Goal: Information Seeking & Learning: Learn about a topic

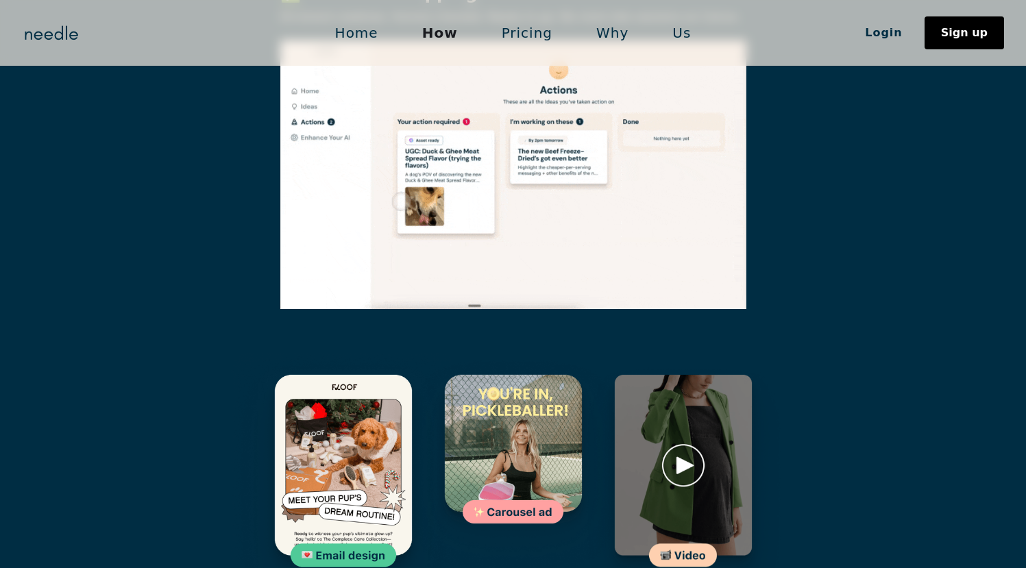
scroll to position [1849, 0]
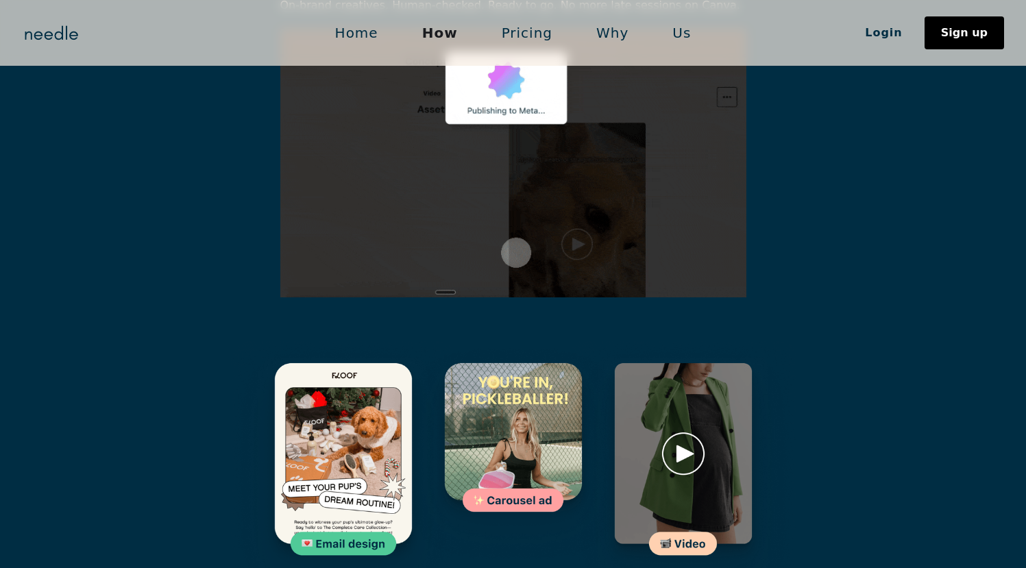
click at [484, 371] on img at bounding box center [513, 453] width 225 height 225
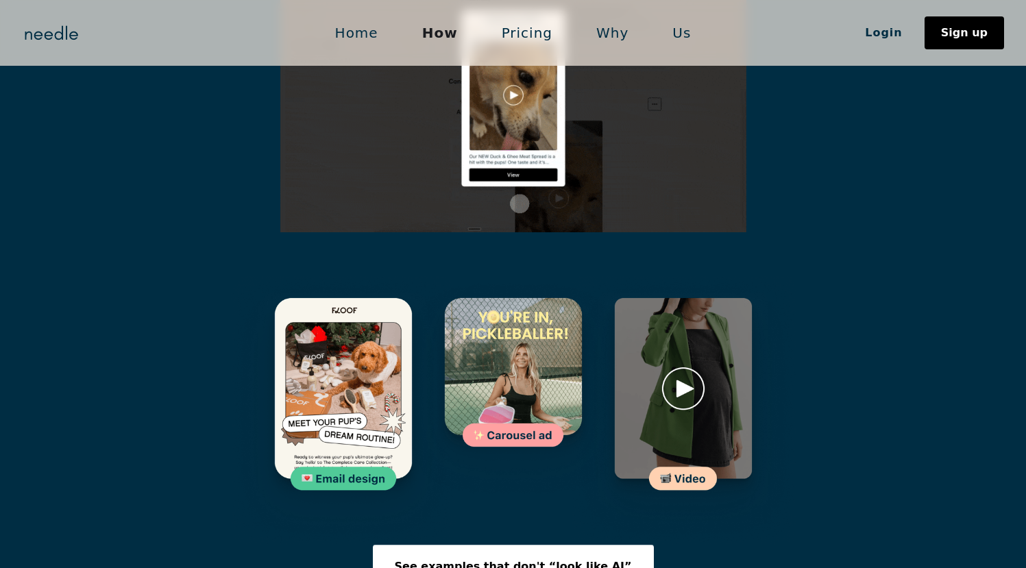
scroll to position [1915, 0]
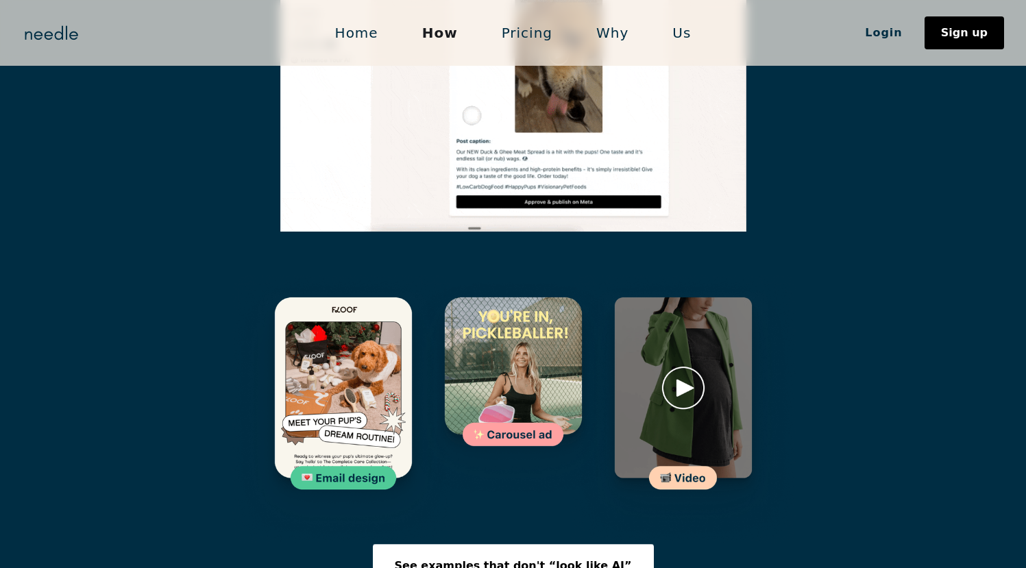
click at [689, 319] on img at bounding box center [683, 409] width 225 height 269
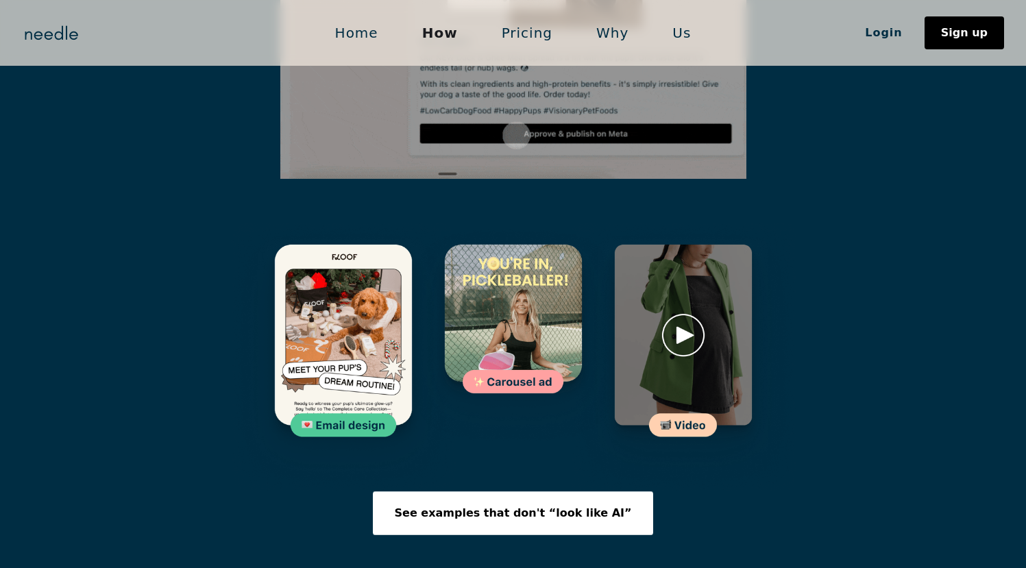
scroll to position [1969, 0]
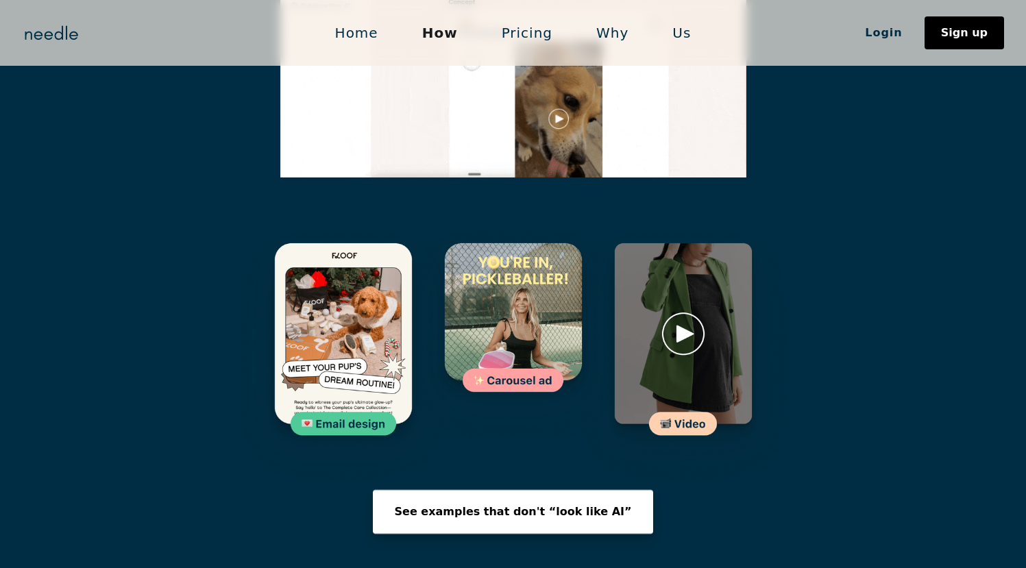
click at [465, 506] on div "See examples that don't “look like AI”" at bounding box center [513, 511] width 237 height 11
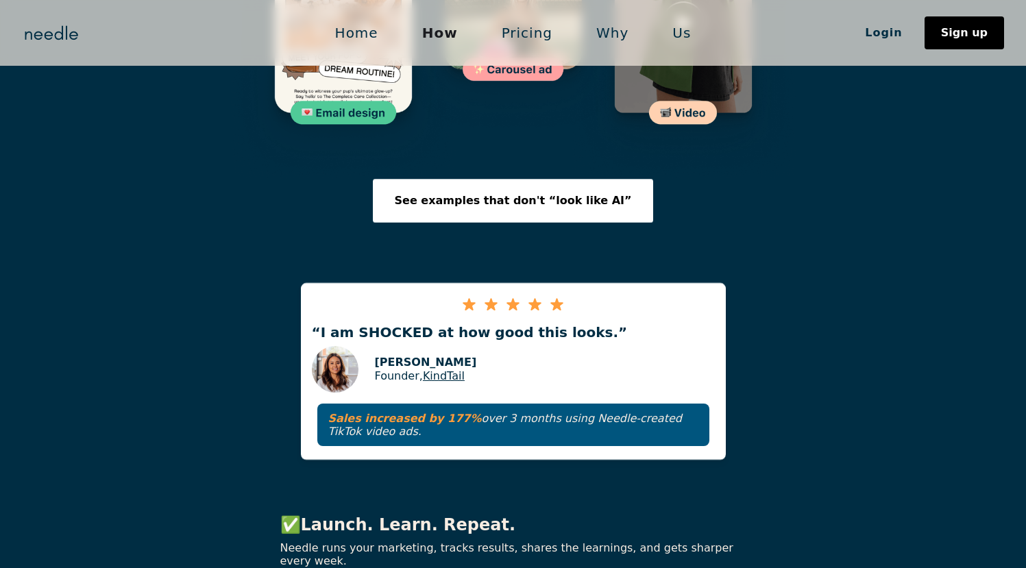
scroll to position [1954, 0]
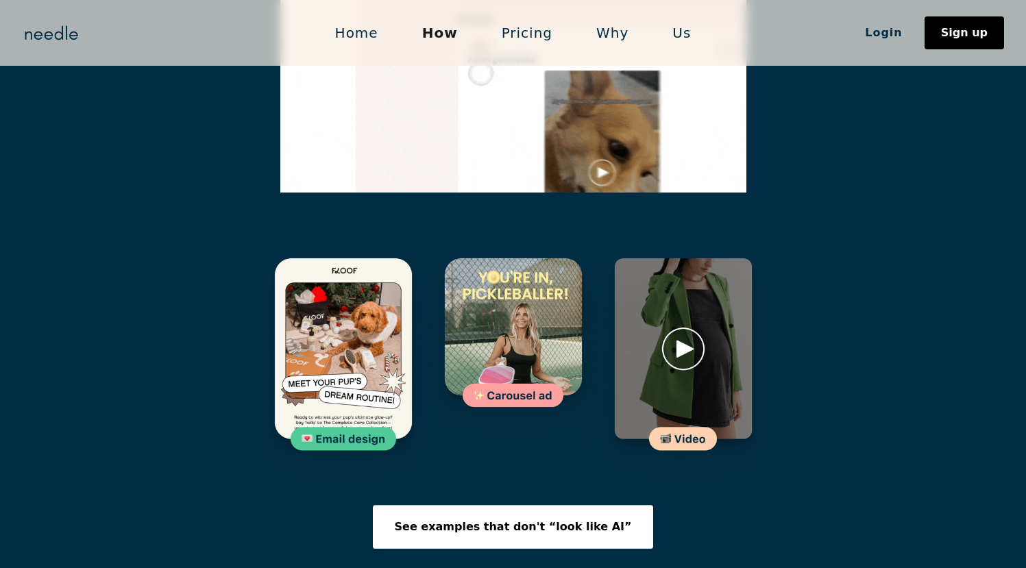
click at [499, 276] on img at bounding box center [513, 348] width 225 height 225
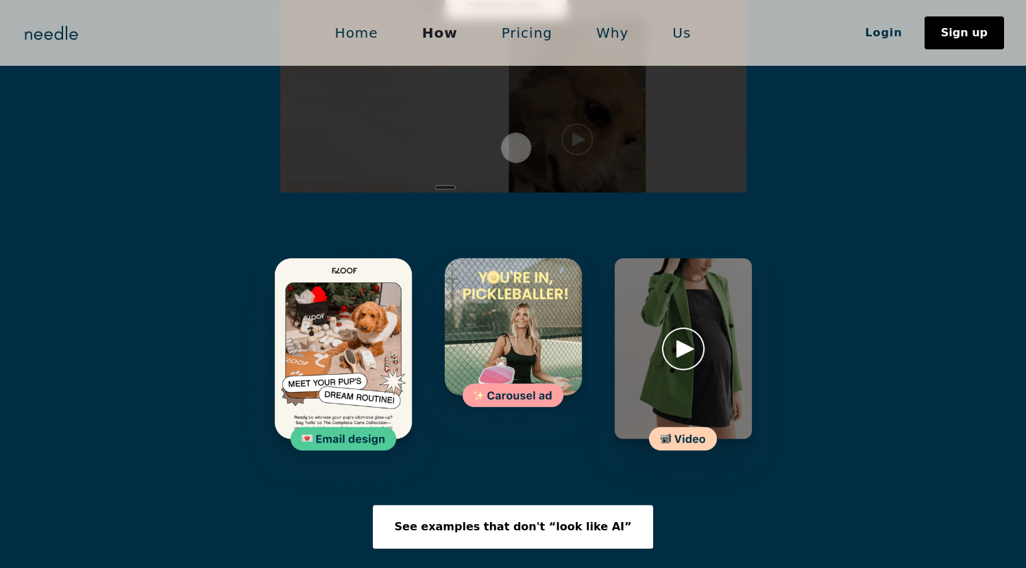
click at [507, 325] on img at bounding box center [513, 348] width 225 height 225
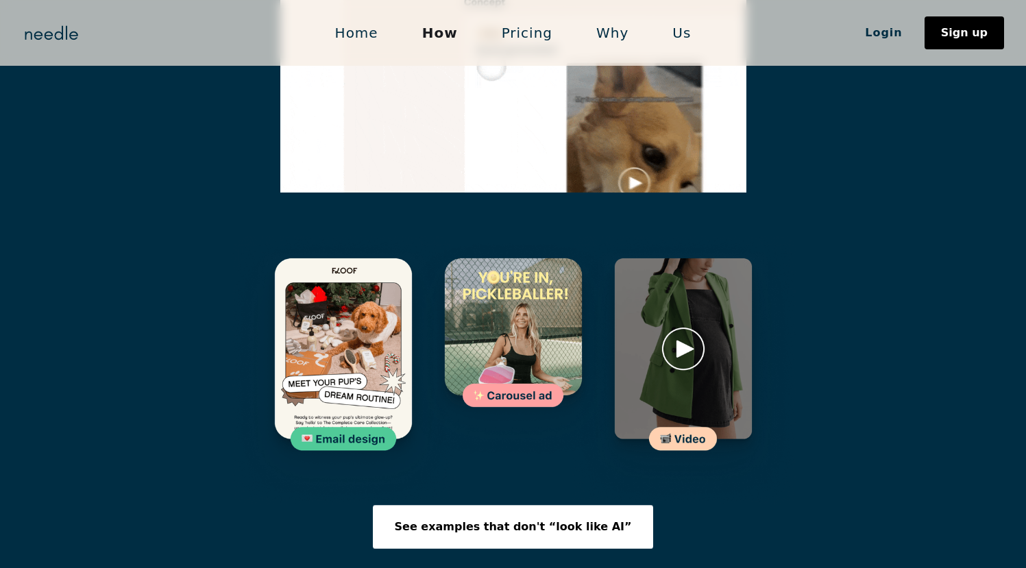
click at [367, 369] on img at bounding box center [343, 370] width 225 height 269
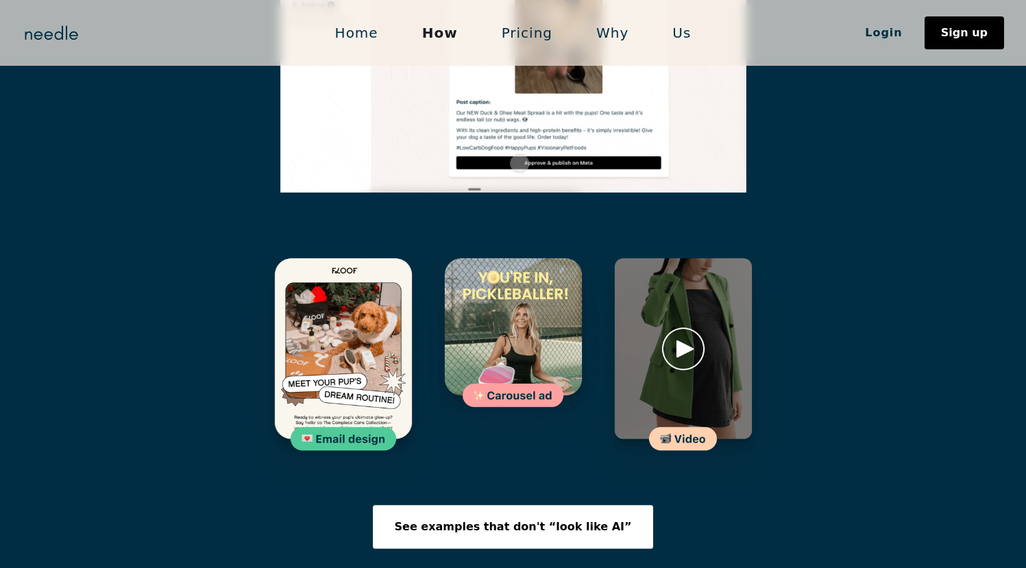
click at [664, 362] on img at bounding box center [683, 370] width 225 height 269
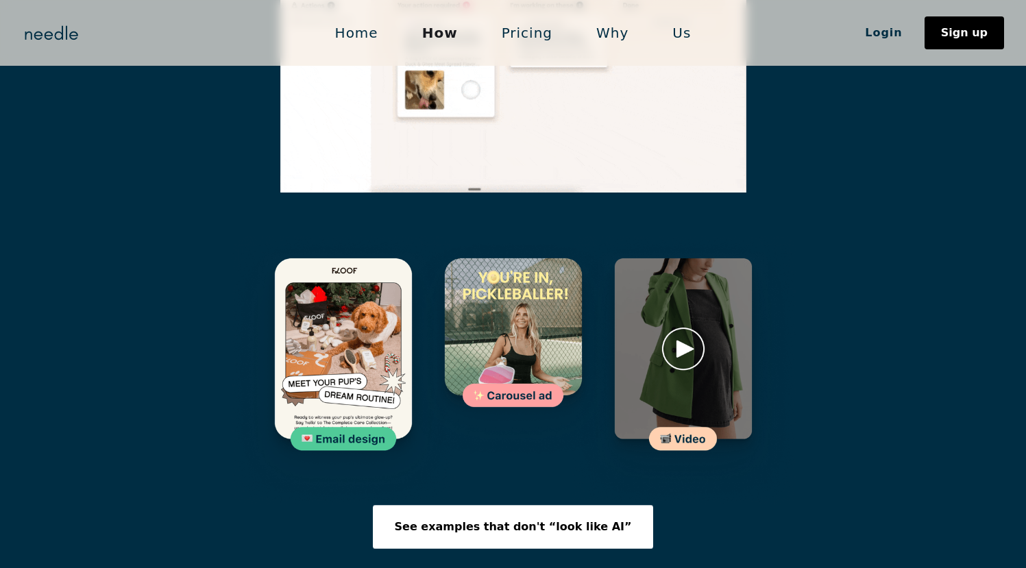
click at [674, 276] on img at bounding box center [683, 370] width 225 height 269
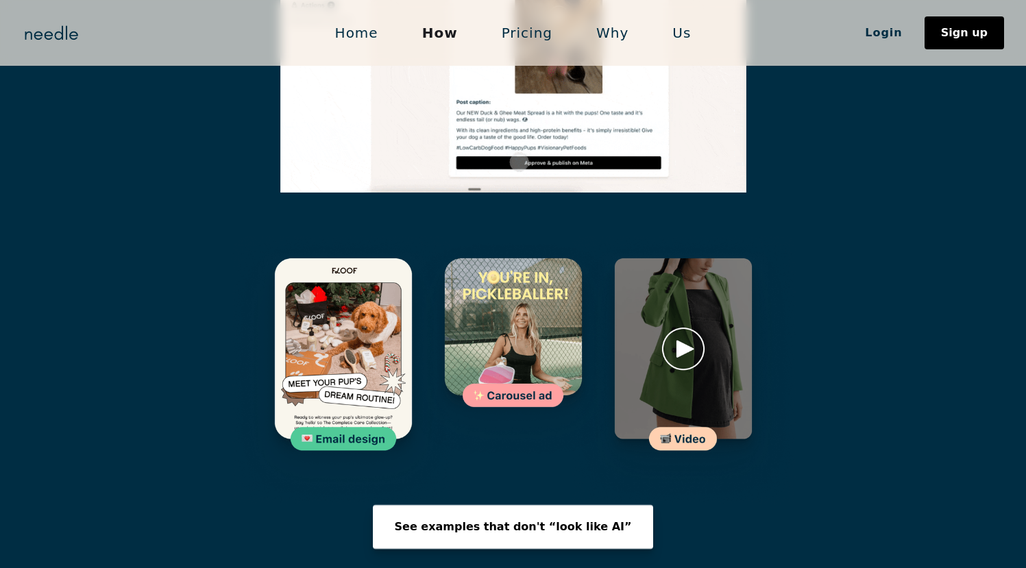
click at [512, 521] on div "See examples that don't “look like AI”" at bounding box center [513, 526] width 237 height 11
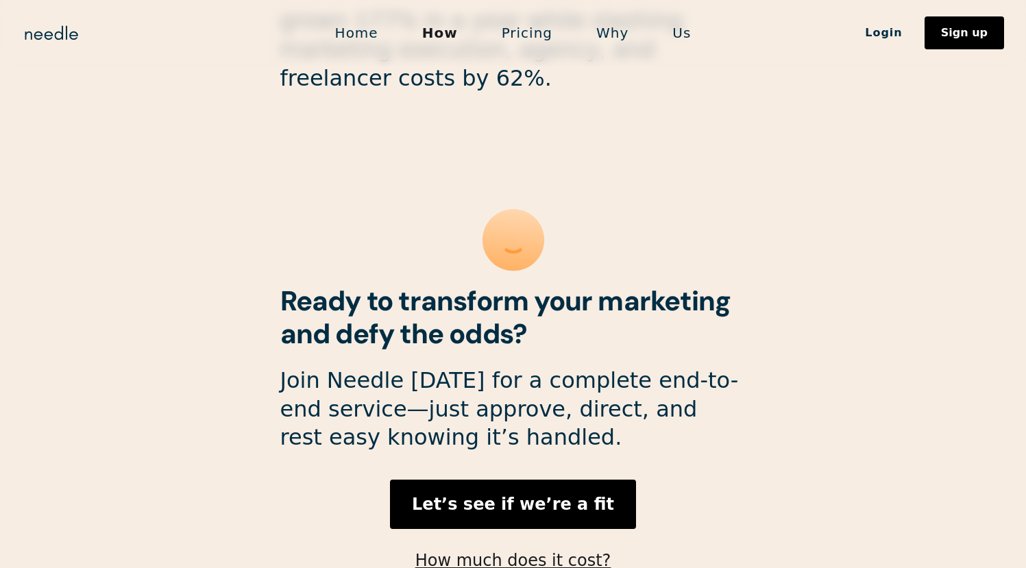
scroll to position [3692, 0]
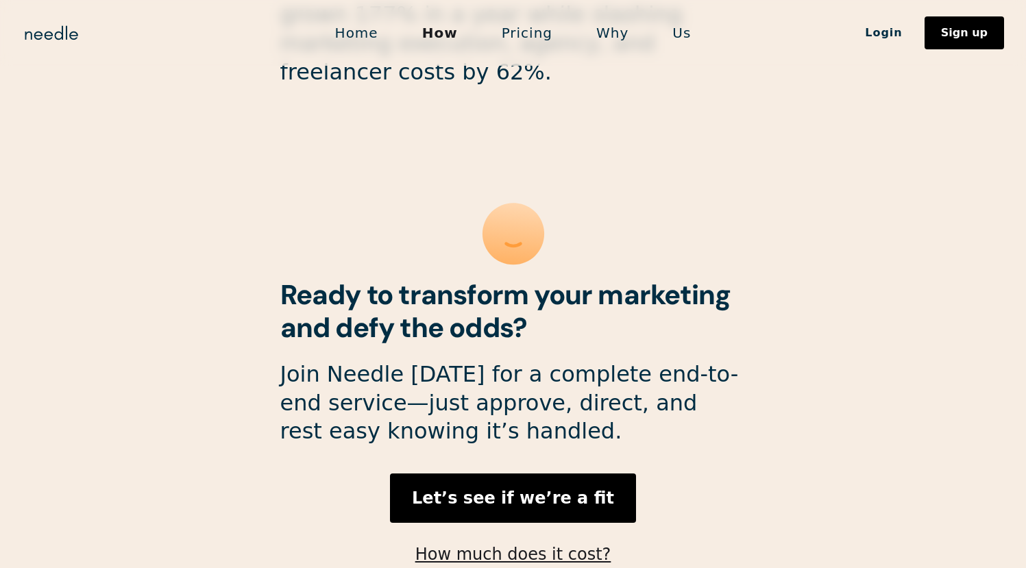
click at [536, 32] on link "Pricing" at bounding box center [527, 32] width 95 height 29
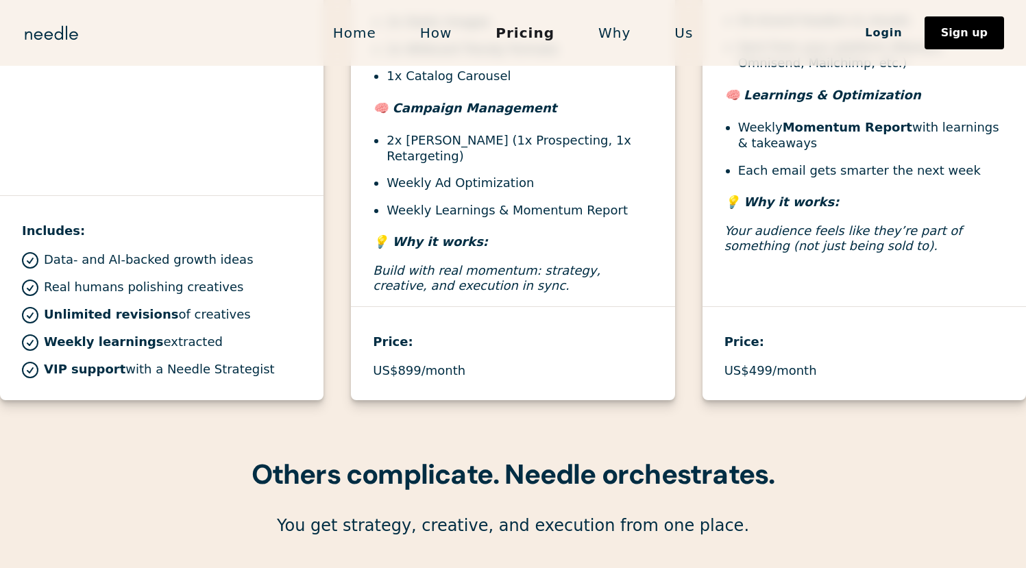
scroll to position [867, 0]
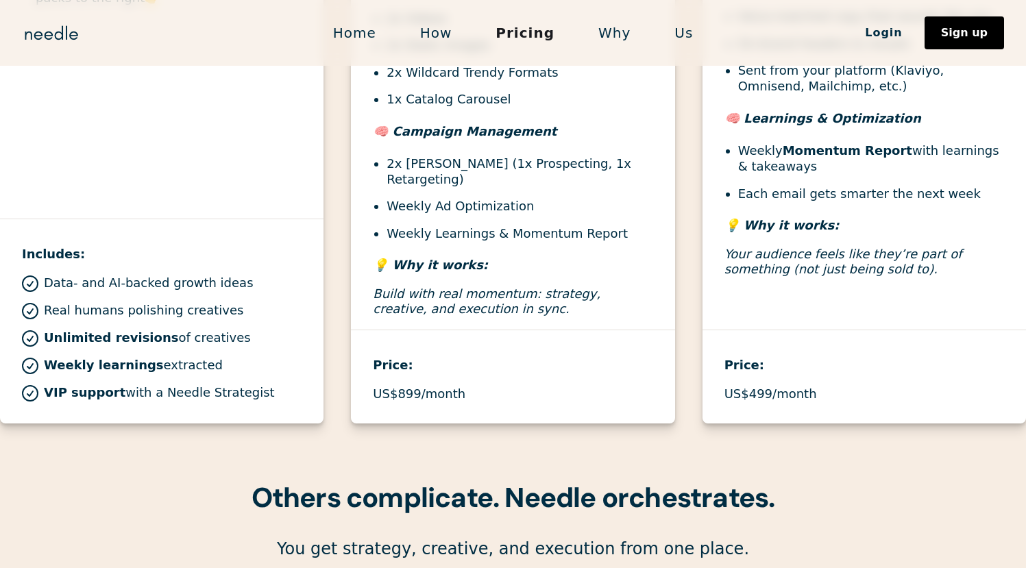
click at [612, 33] on link "Why" at bounding box center [614, 32] width 76 height 29
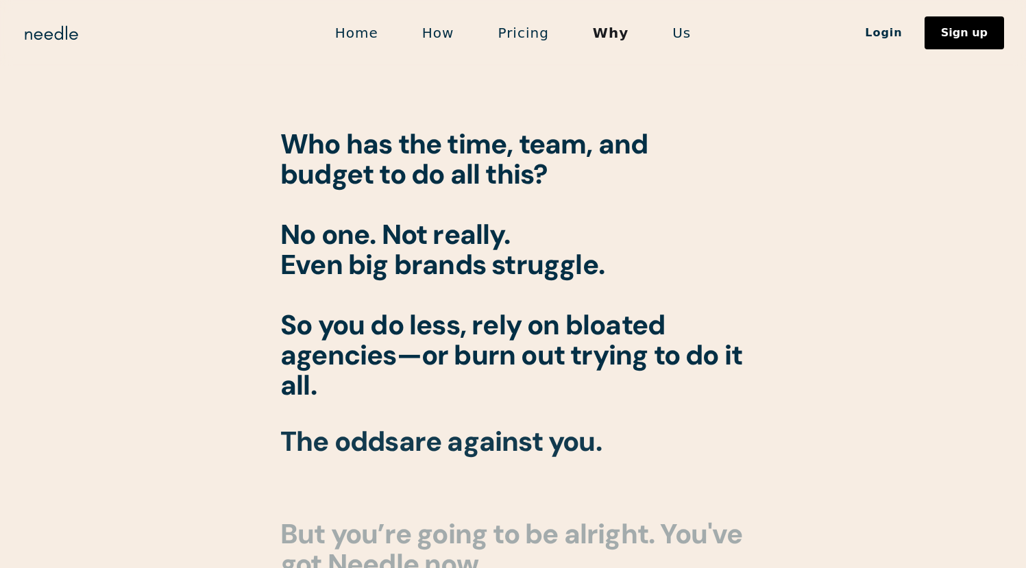
scroll to position [1366, 0]
